Goal: Information Seeking & Learning: Check status

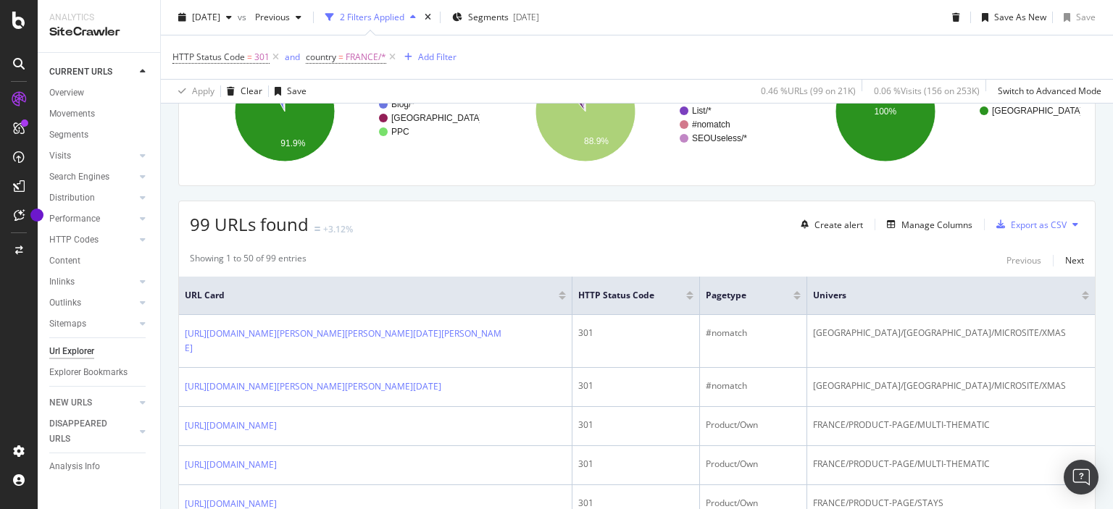
scroll to position [232, 0]
click at [908, 217] on div "Manage Columns" at bounding box center [936, 223] width 71 height 12
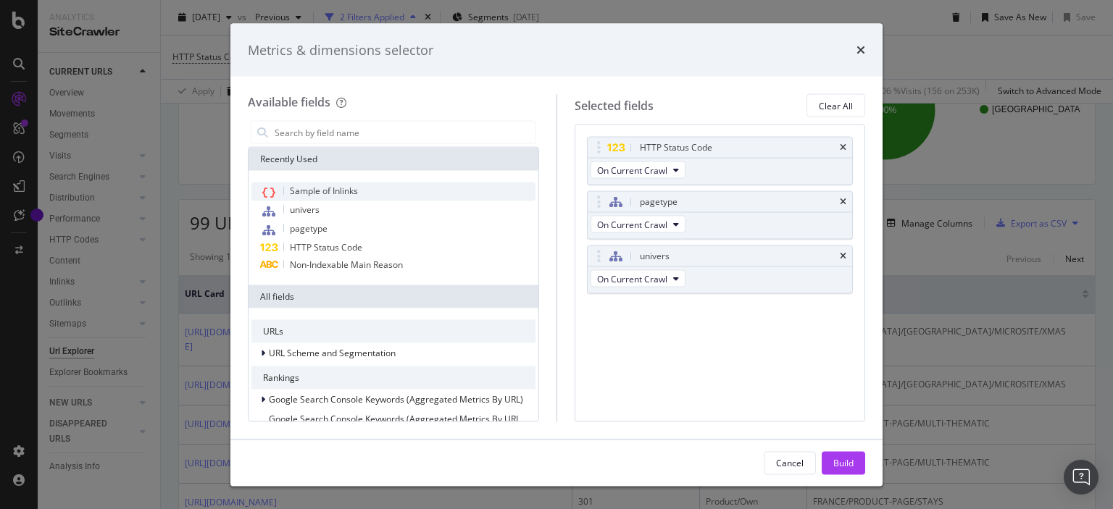
click at [351, 183] on div "Sample of Inlinks" at bounding box center [393, 192] width 284 height 19
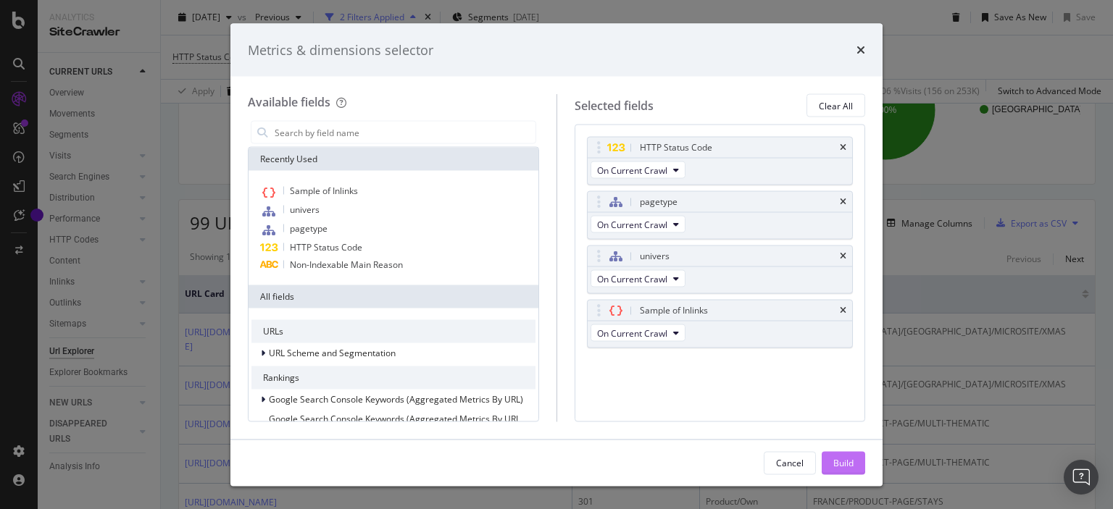
click at [834, 459] on div "Build" at bounding box center [843, 462] width 20 height 12
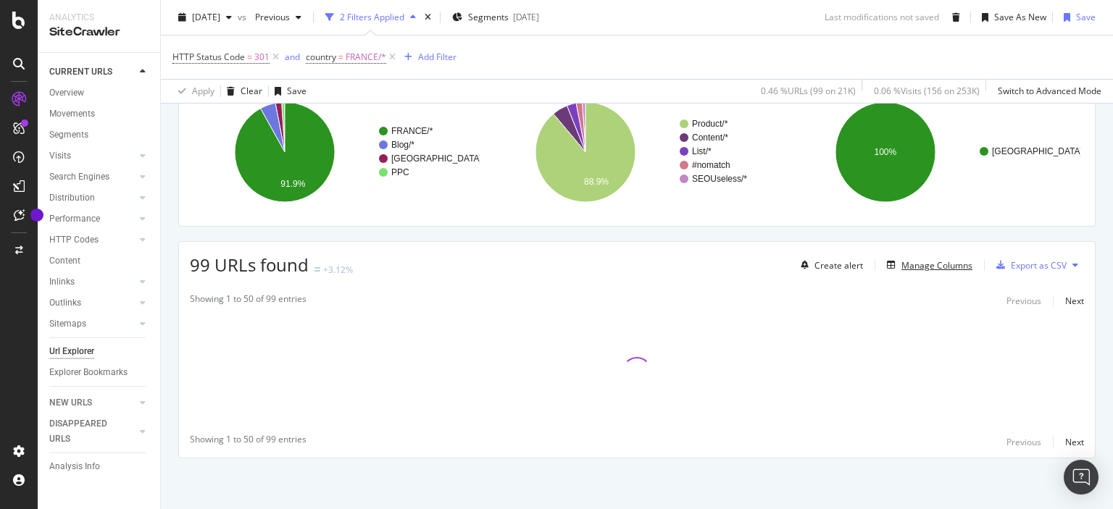
scroll to position [183, 0]
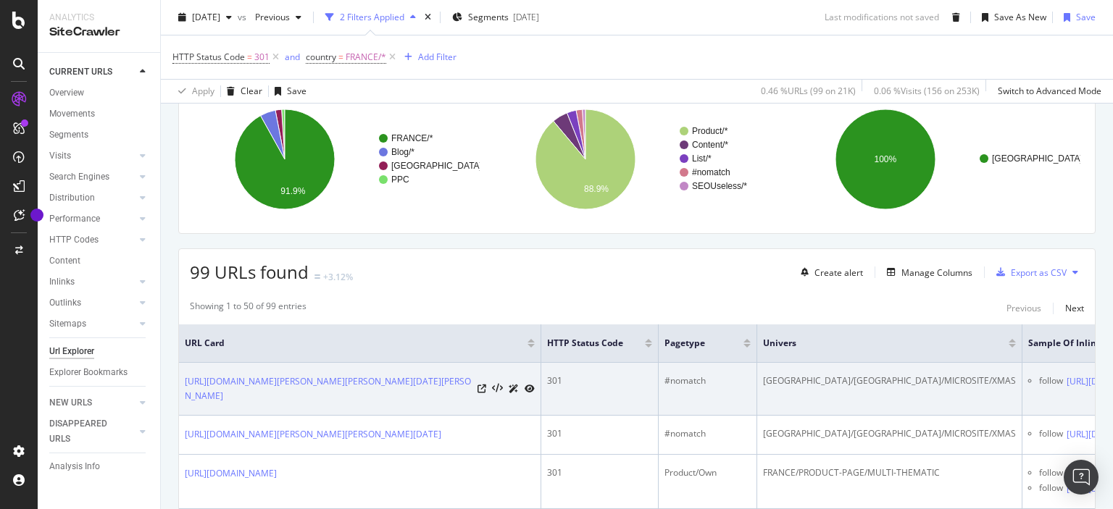
click at [844, 375] on div "Switzerland/FRANCE/MICROSITE/XMAS" at bounding box center [889, 381] width 253 height 13
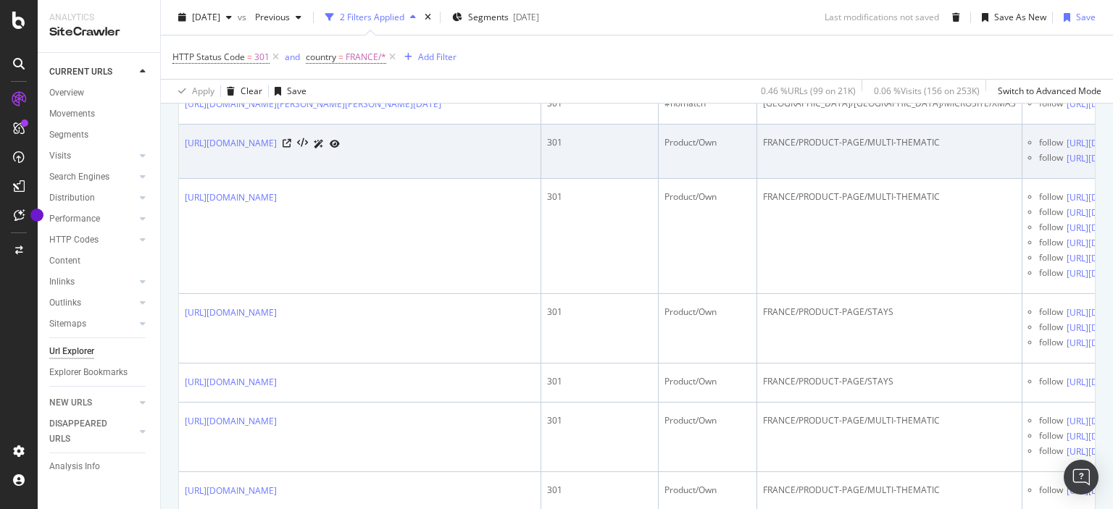
scroll to position [746, 0]
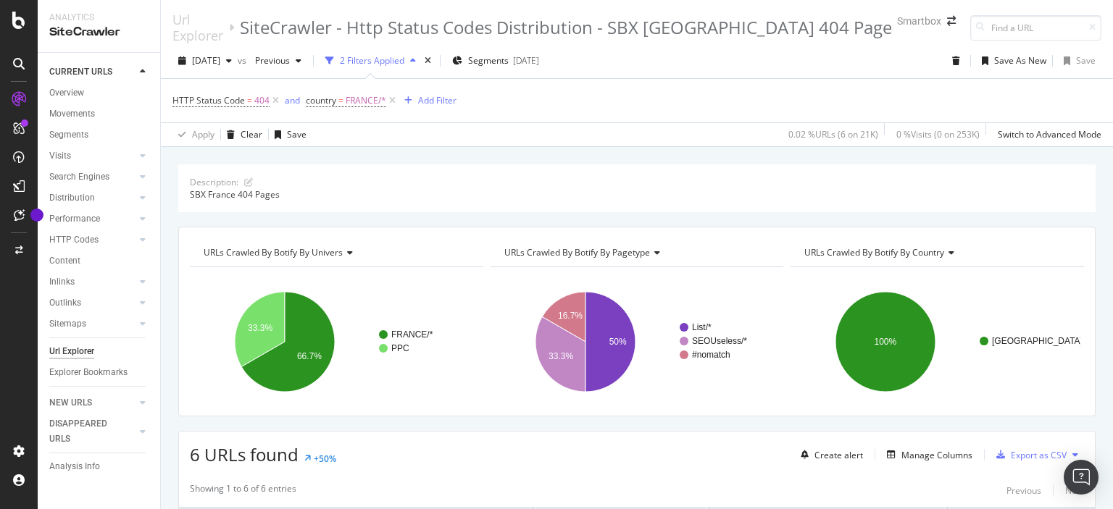
click at [978, 123] on div "0.02 % URLs ( 6 on 21K ) 0 % Visits ( 0 on 253K ) Switch to Advanced Mode" at bounding box center [941, 134] width 319 height 23
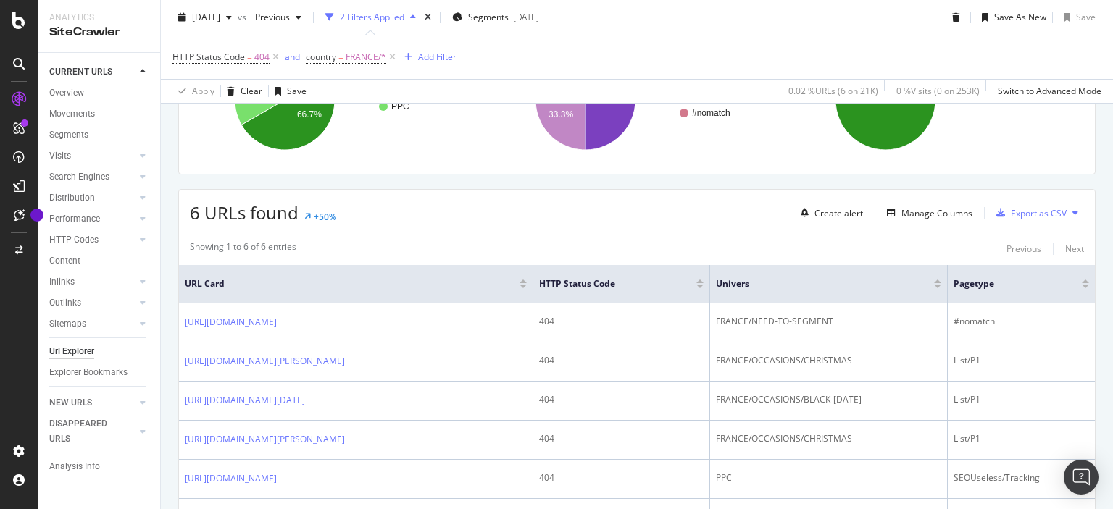
scroll to position [290, 0]
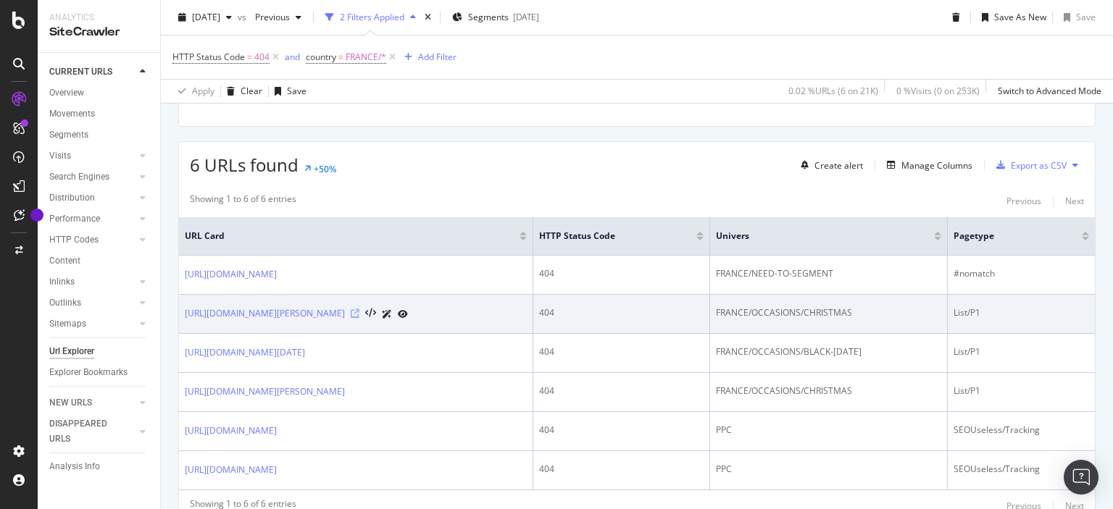
click at [359, 309] on icon at bounding box center [355, 313] width 9 height 9
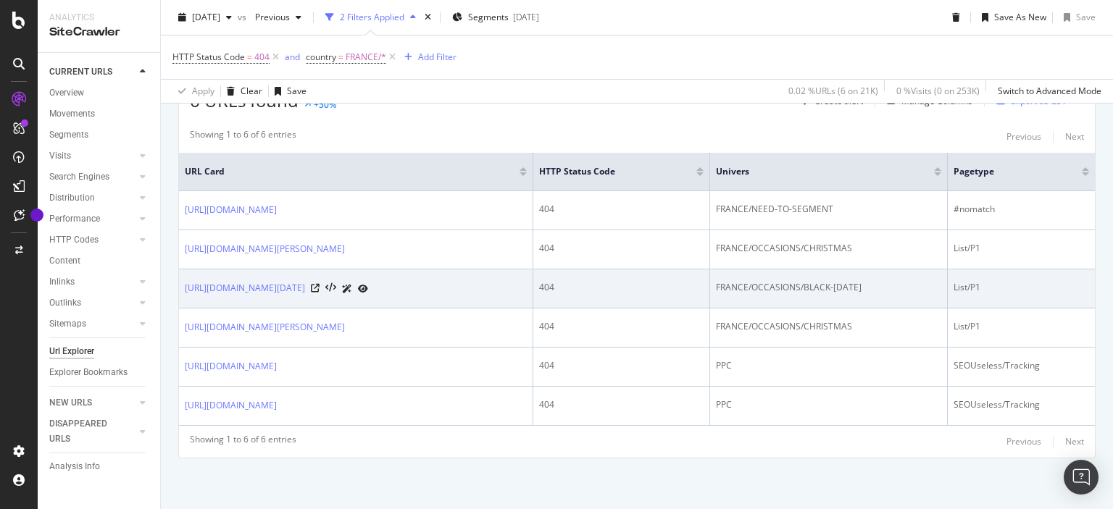
scroll to position [401, 0]
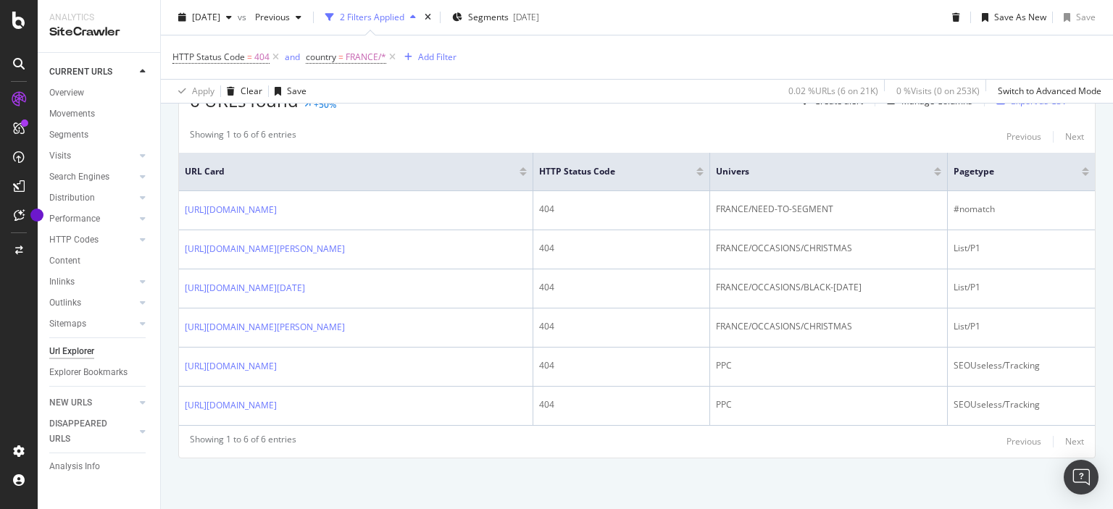
click at [249, 5] on div "[DATE] vs Previous 2 Filters Applied Segments [DATE] Save As New Save HTTP Stat…" at bounding box center [637, 52] width 952 height 104
click at [220, 14] on span "[DATE]" at bounding box center [206, 17] width 28 height 12
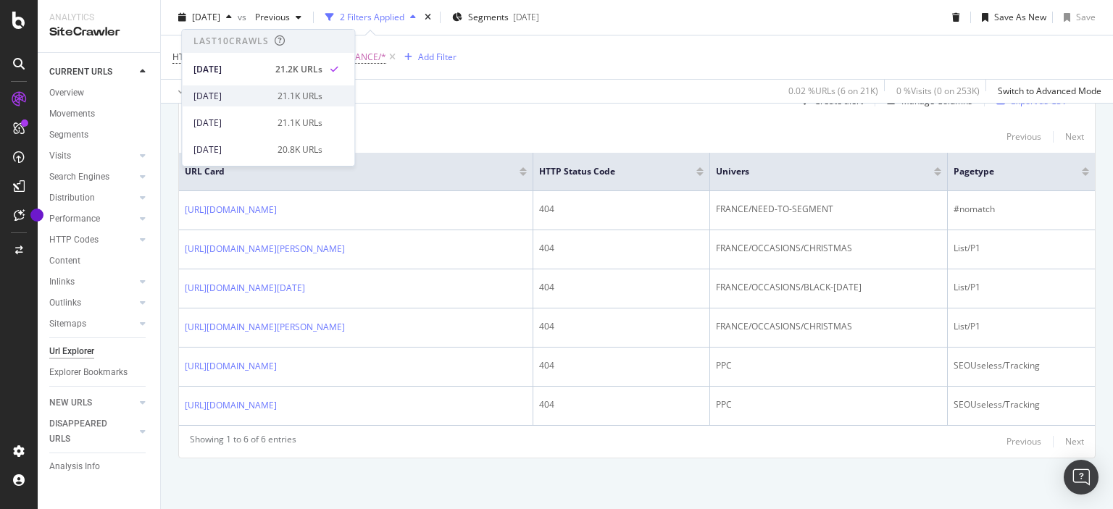
click at [241, 93] on div "[DATE]" at bounding box center [230, 96] width 75 height 13
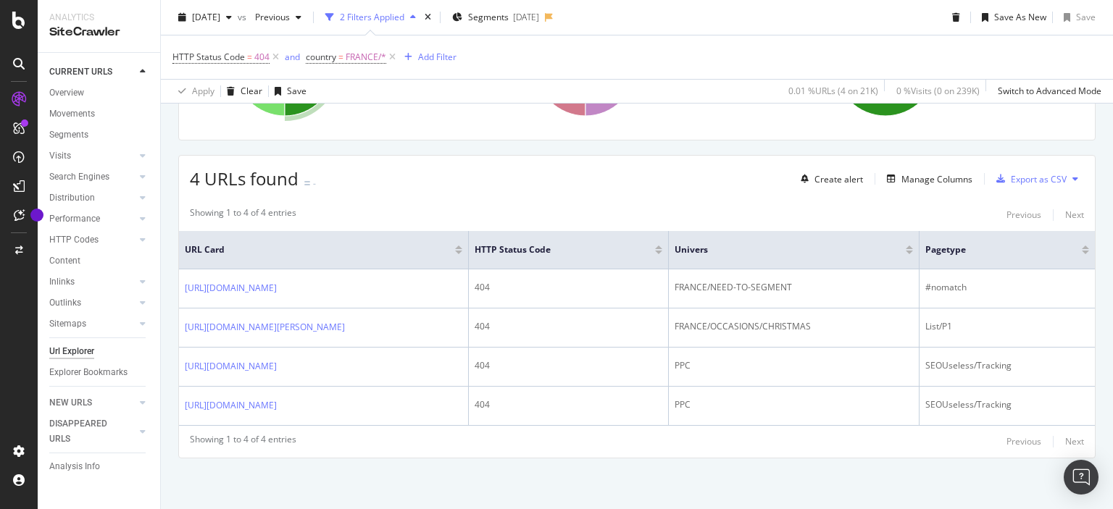
scroll to position [385, 0]
click at [220, 20] on span "[DATE]" at bounding box center [206, 17] width 28 height 12
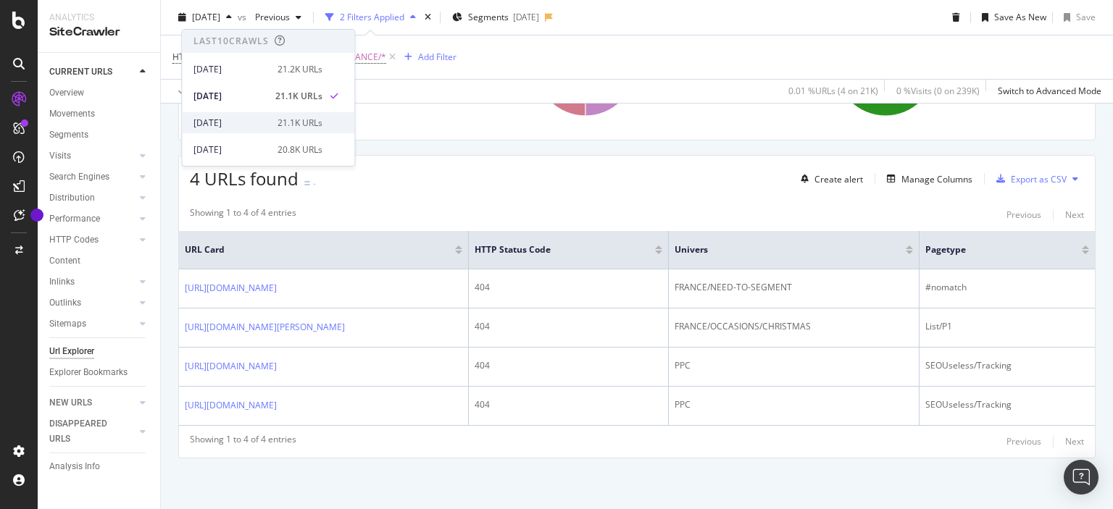
click at [246, 121] on div "[DATE]" at bounding box center [230, 123] width 75 height 13
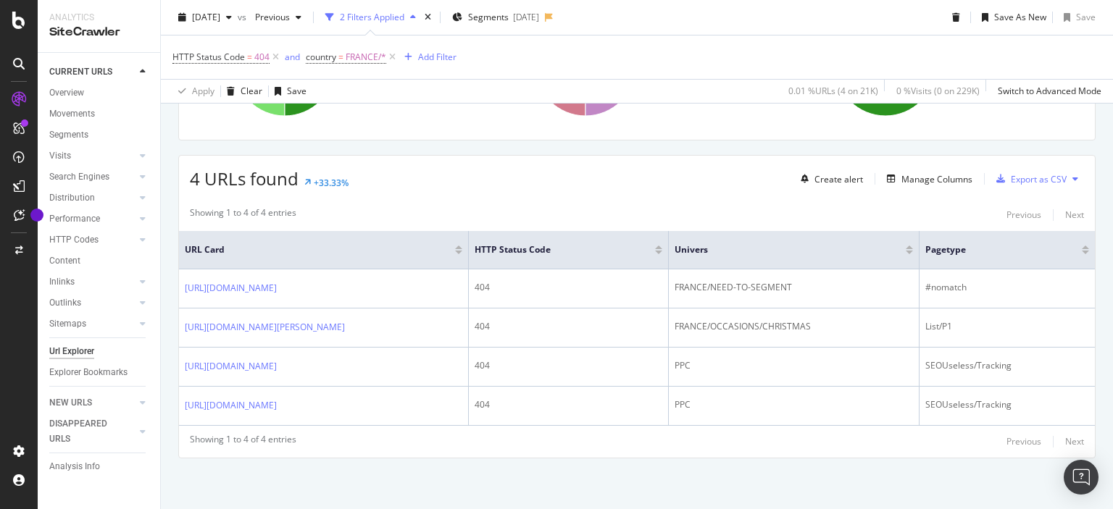
scroll to position [409, 0]
